Goal: Transaction & Acquisition: Purchase product/service

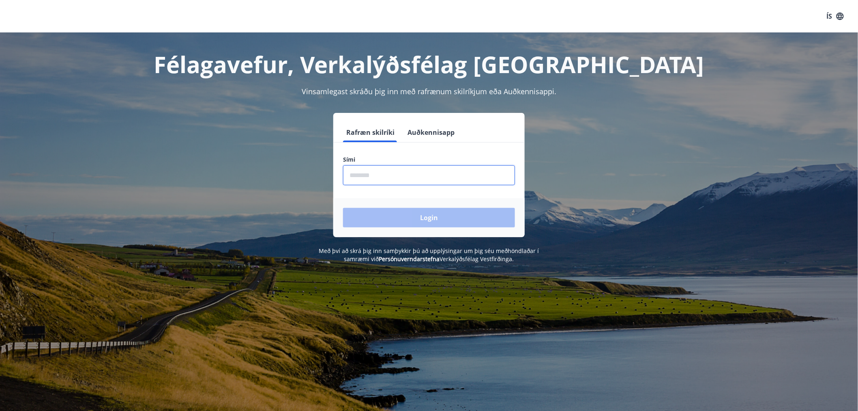
click at [371, 175] on input "phone" at bounding box center [429, 175] width 172 height 20
type input "********"
click at [415, 217] on button "Login" at bounding box center [429, 217] width 172 height 19
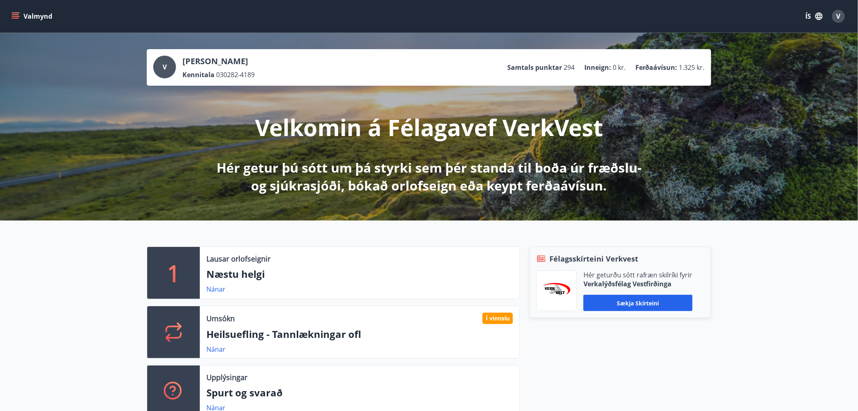
click at [13, 14] on icon "menu" at bounding box center [15, 16] width 8 height 8
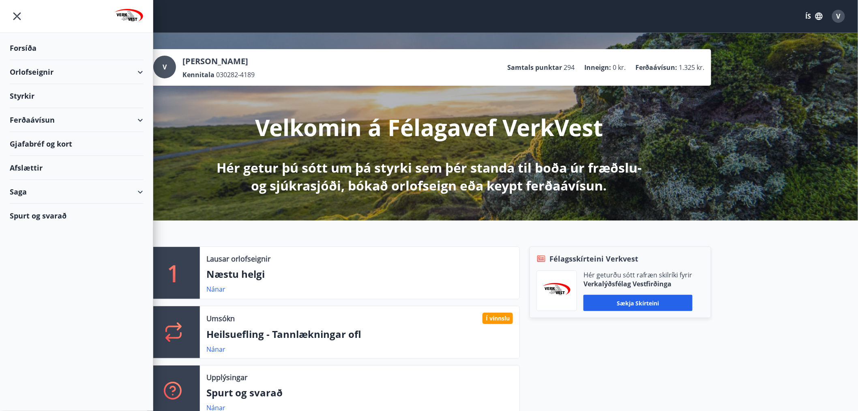
click at [17, 120] on div "Ferðaávísun" at bounding box center [76, 120] width 133 height 24
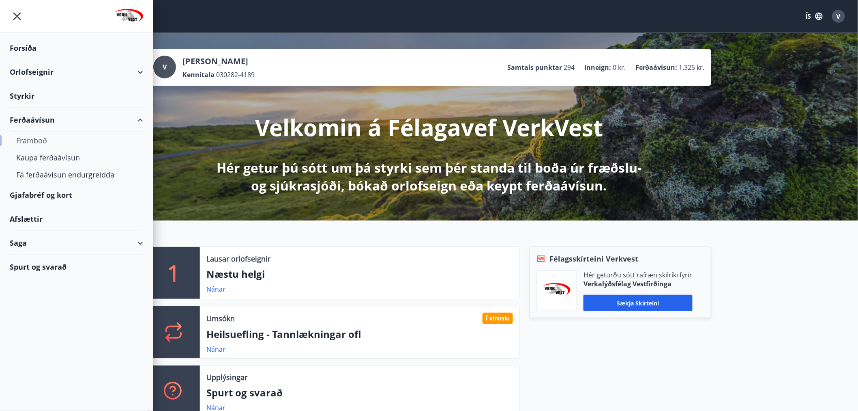
click at [34, 133] on div "Framboð" at bounding box center [76, 140] width 120 height 17
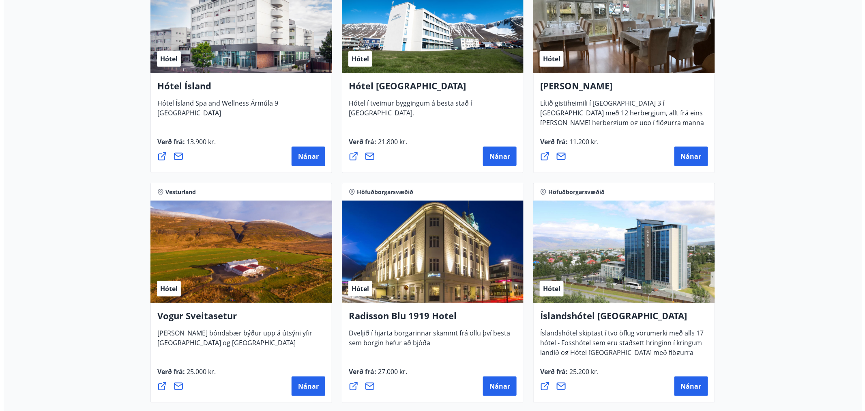
scroll to position [1352, 0]
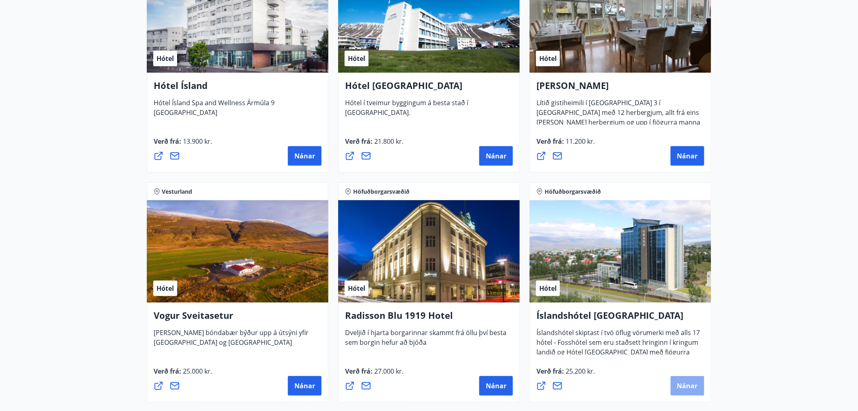
click at [676, 387] on button "Nánar" at bounding box center [688, 385] width 34 height 19
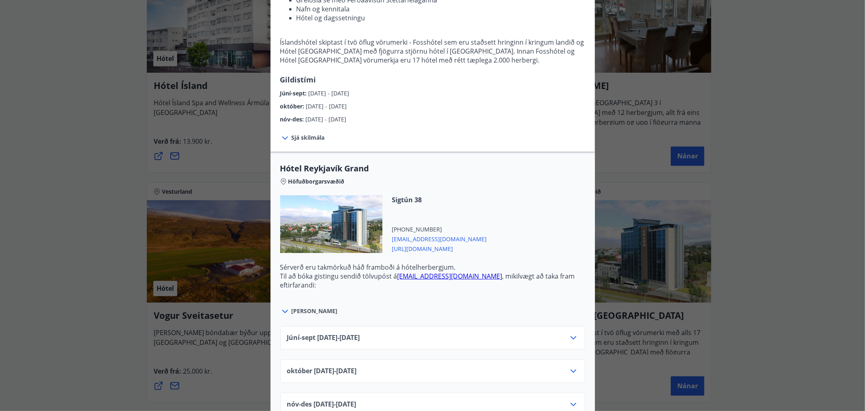
scroll to position [180, 0]
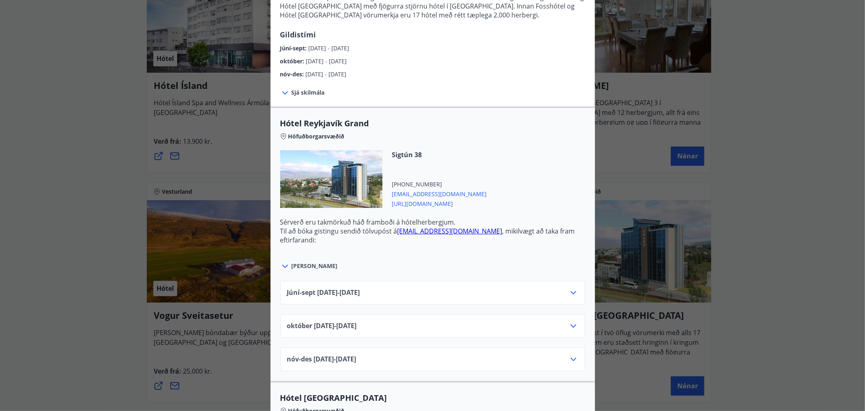
click at [569, 290] on icon at bounding box center [574, 293] width 10 height 10
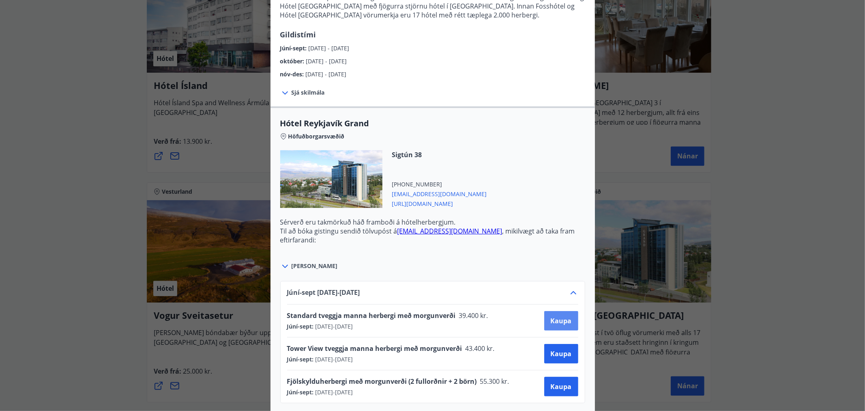
click at [555, 319] on span "Kaupa" at bounding box center [561, 320] width 21 height 9
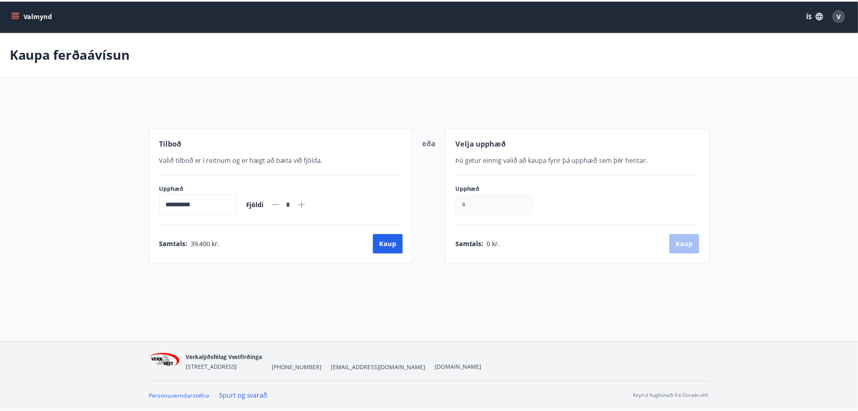
scroll to position [1, 0]
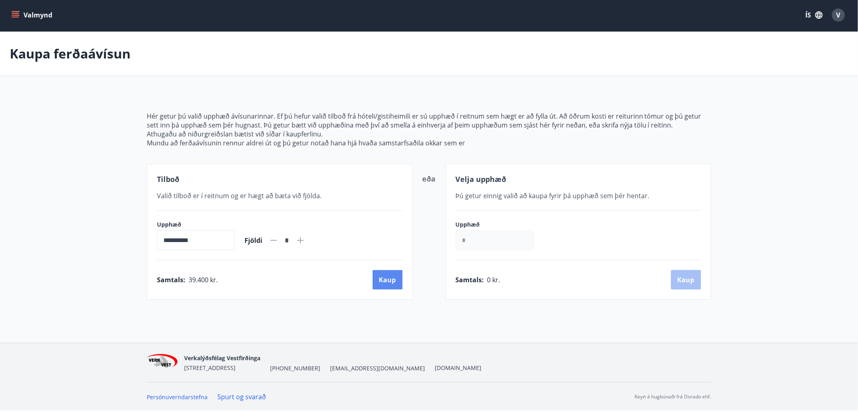
click at [387, 274] on button "Kaup" at bounding box center [388, 279] width 30 height 19
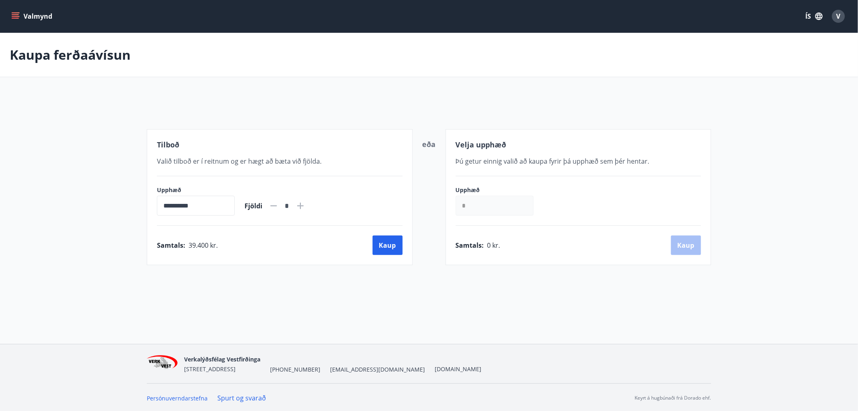
scroll to position [1, 0]
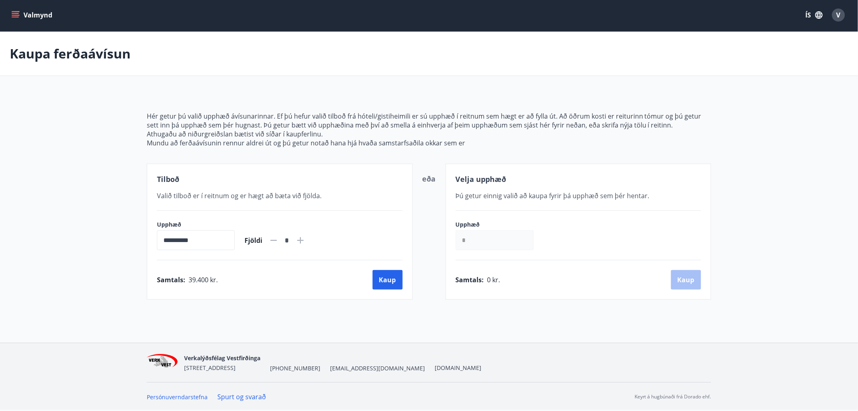
click at [304, 238] on icon at bounding box center [300, 240] width 6 height 6
type input "*"
click at [387, 277] on button "Kaup" at bounding box center [388, 279] width 30 height 19
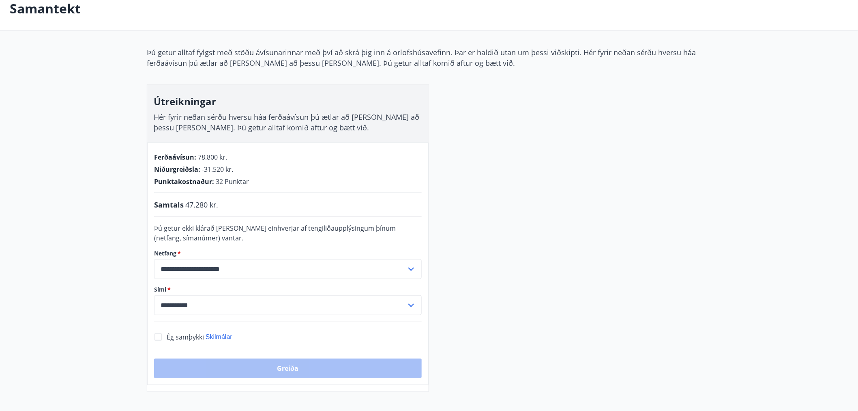
scroll to position [91, 0]
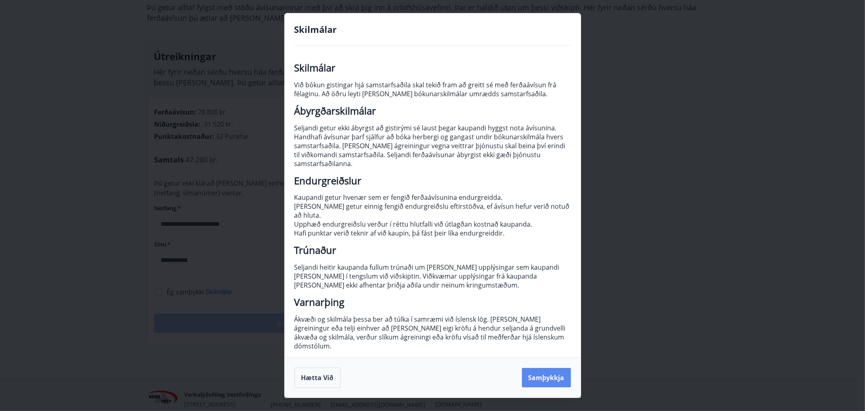
click at [545, 369] on button "Samþykkja" at bounding box center [546, 377] width 49 height 19
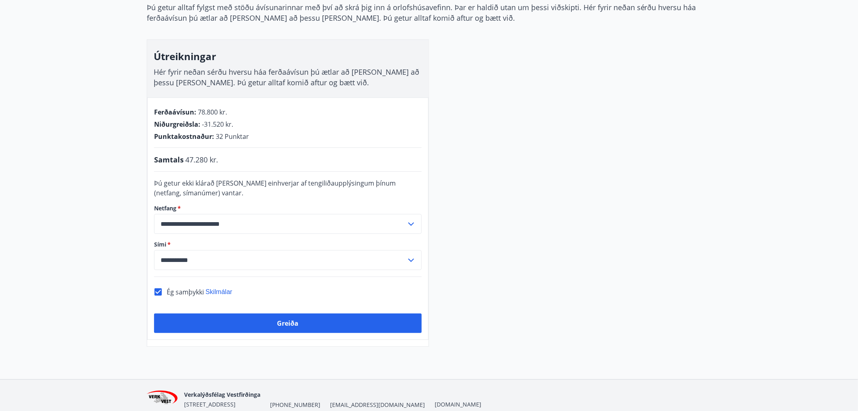
scroll to position [128, 0]
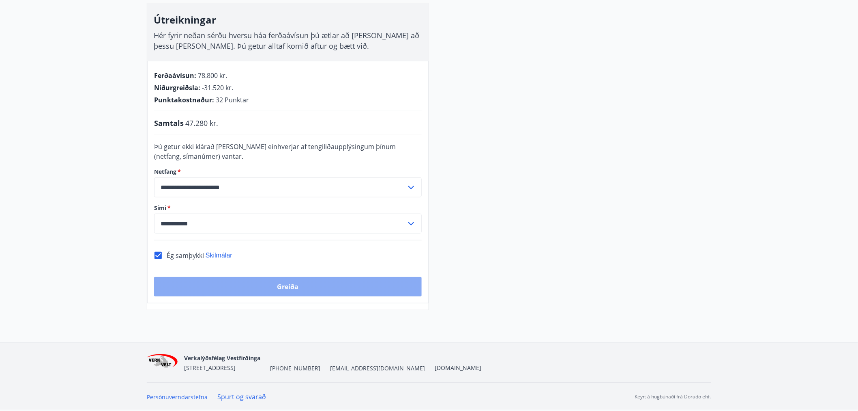
click at [290, 293] on button "Greiða" at bounding box center [288, 286] width 268 height 19
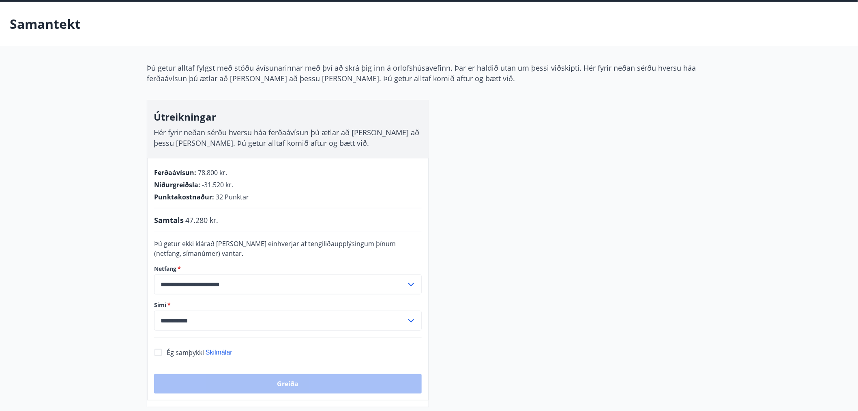
scroll to position [45, 0]
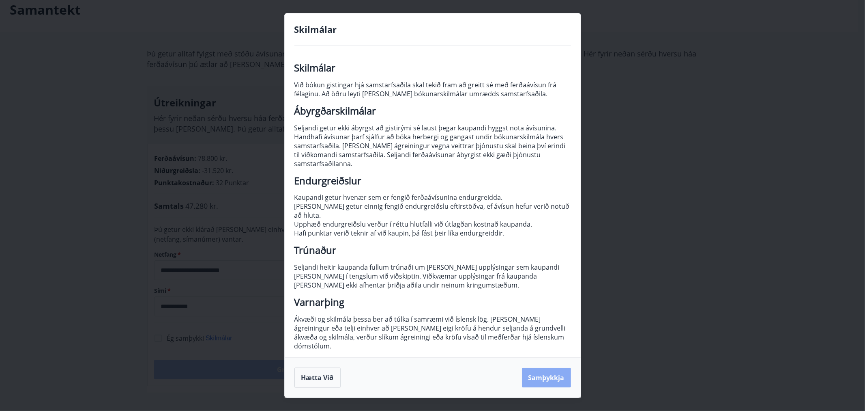
click at [540, 368] on button "Samþykkja" at bounding box center [546, 377] width 49 height 19
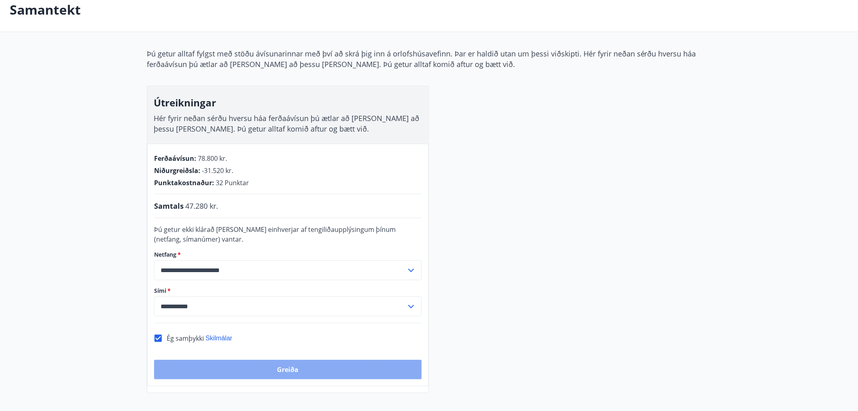
click at [291, 368] on button "Greiða" at bounding box center [288, 368] width 268 height 19
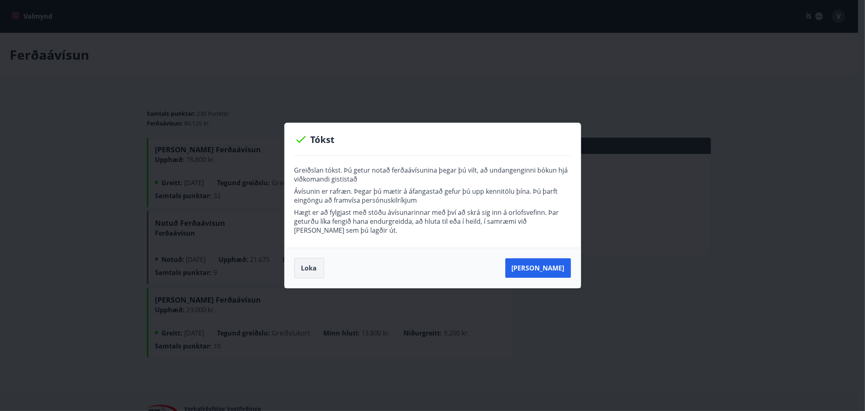
click at [308, 266] on button "Loka" at bounding box center [310, 268] width 30 height 20
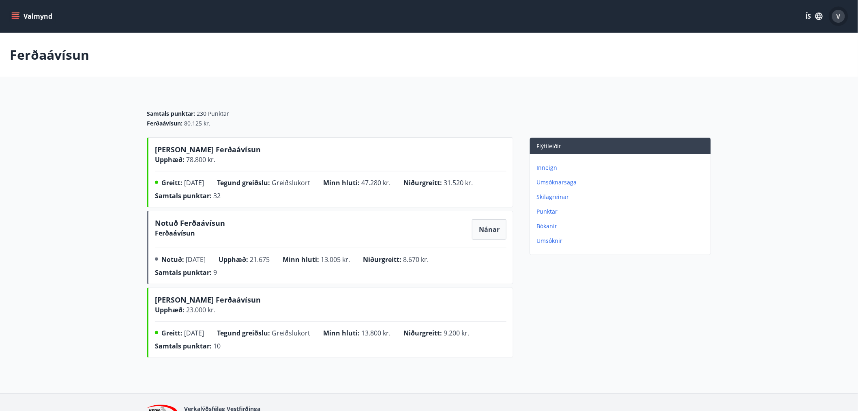
click at [839, 15] on span "V" at bounding box center [839, 16] width 4 height 9
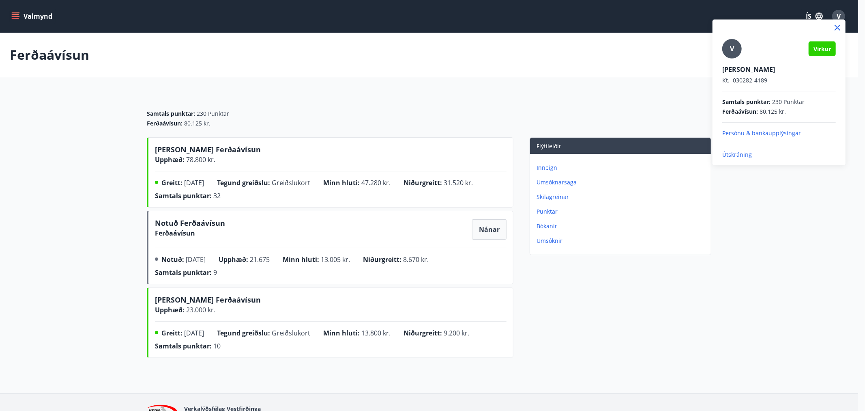
click at [15, 15] on div at bounding box center [432, 205] width 865 height 411
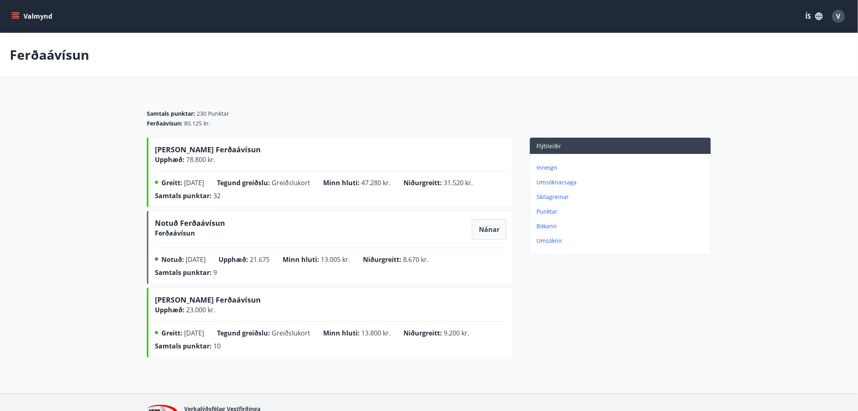
click at [15, 14] on icon "menu" at bounding box center [15, 16] width 8 height 8
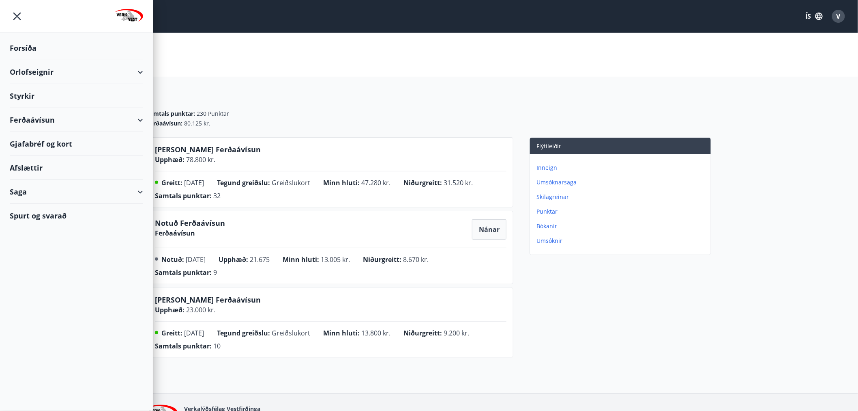
click at [138, 116] on div "Ferðaávísun" at bounding box center [76, 120] width 133 height 24
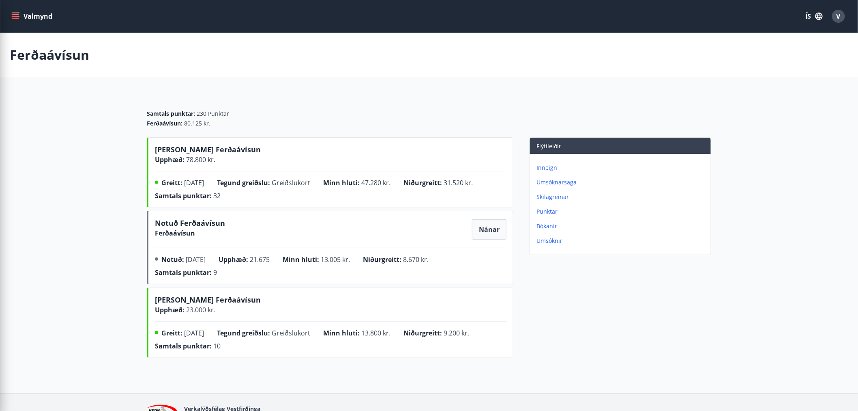
click at [201, 61] on div "Ferðaávísun" at bounding box center [429, 55] width 858 height 44
click at [17, 15] on icon "menu" at bounding box center [15, 14] width 7 height 1
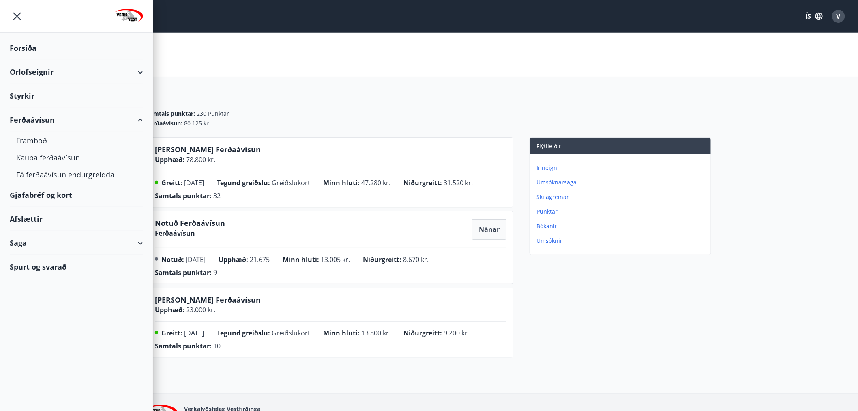
click at [10, 14] on icon "menu" at bounding box center [17, 16] width 15 height 15
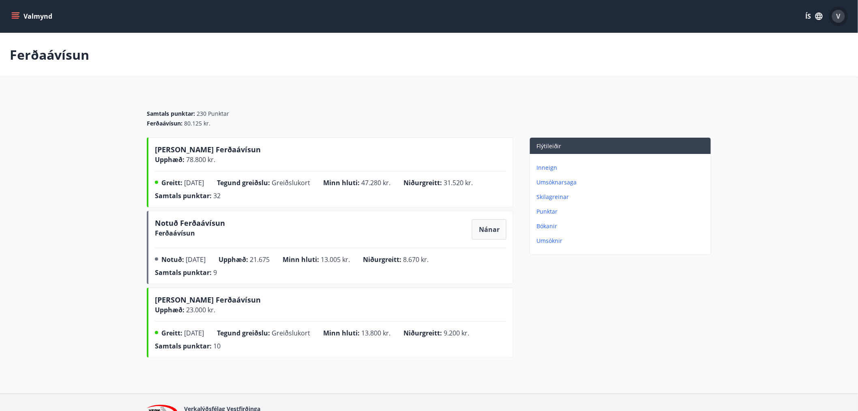
click at [837, 13] on span "V" at bounding box center [839, 16] width 4 height 9
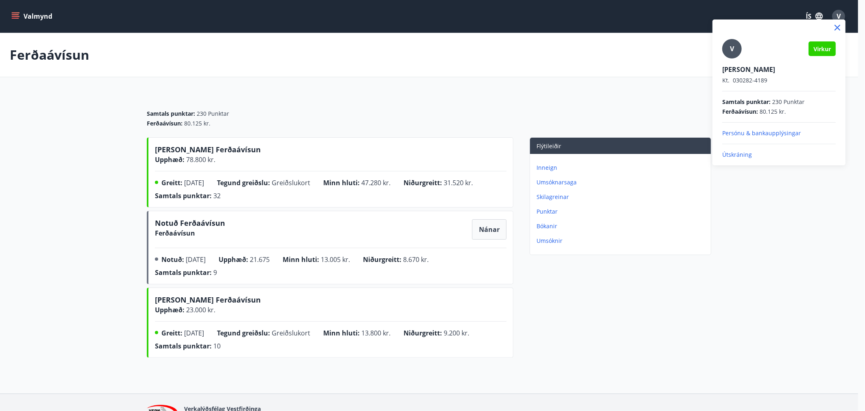
click at [734, 152] on p "Útskráning" at bounding box center [780, 155] width 114 height 8
